Goal: Information Seeking & Learning: Find specific fact

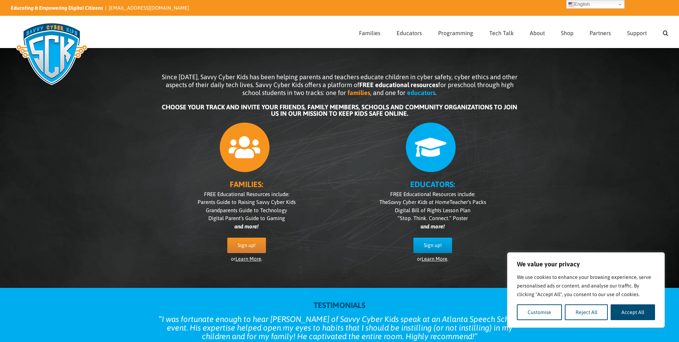
click at [670, 34] on div "Search for:  Families Sign Up! Kids Digital Bill of Rights Technology Pledge T…" at bounding box center [339, 32] width 679 height 32
click at [666, 34] on link "Search" at bounding box center [665, 32] width 5 height 32
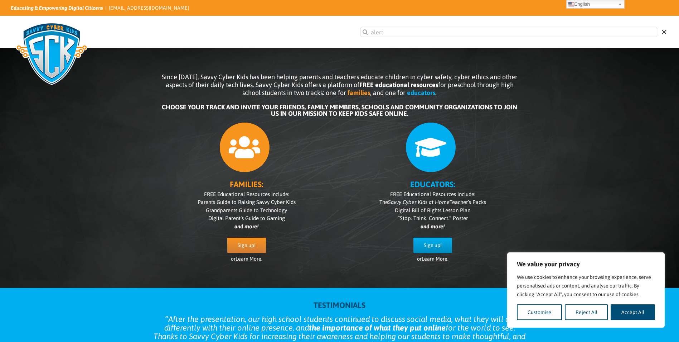
type input "alert"
click at [360, 27] on input "" at bounding box center [365, 32] width 10 height 10
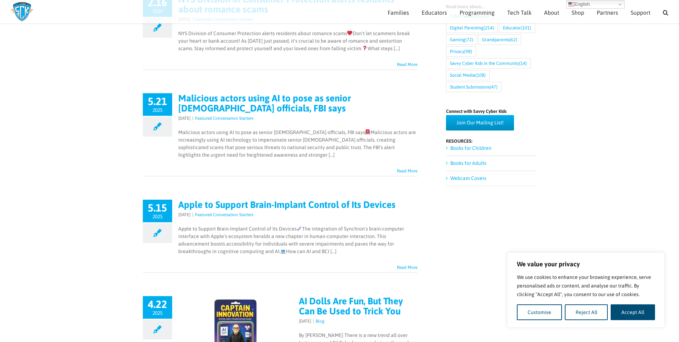
scroll to position [290, 0]
